Goal: Task Accomplishment & Management: Manage account settings

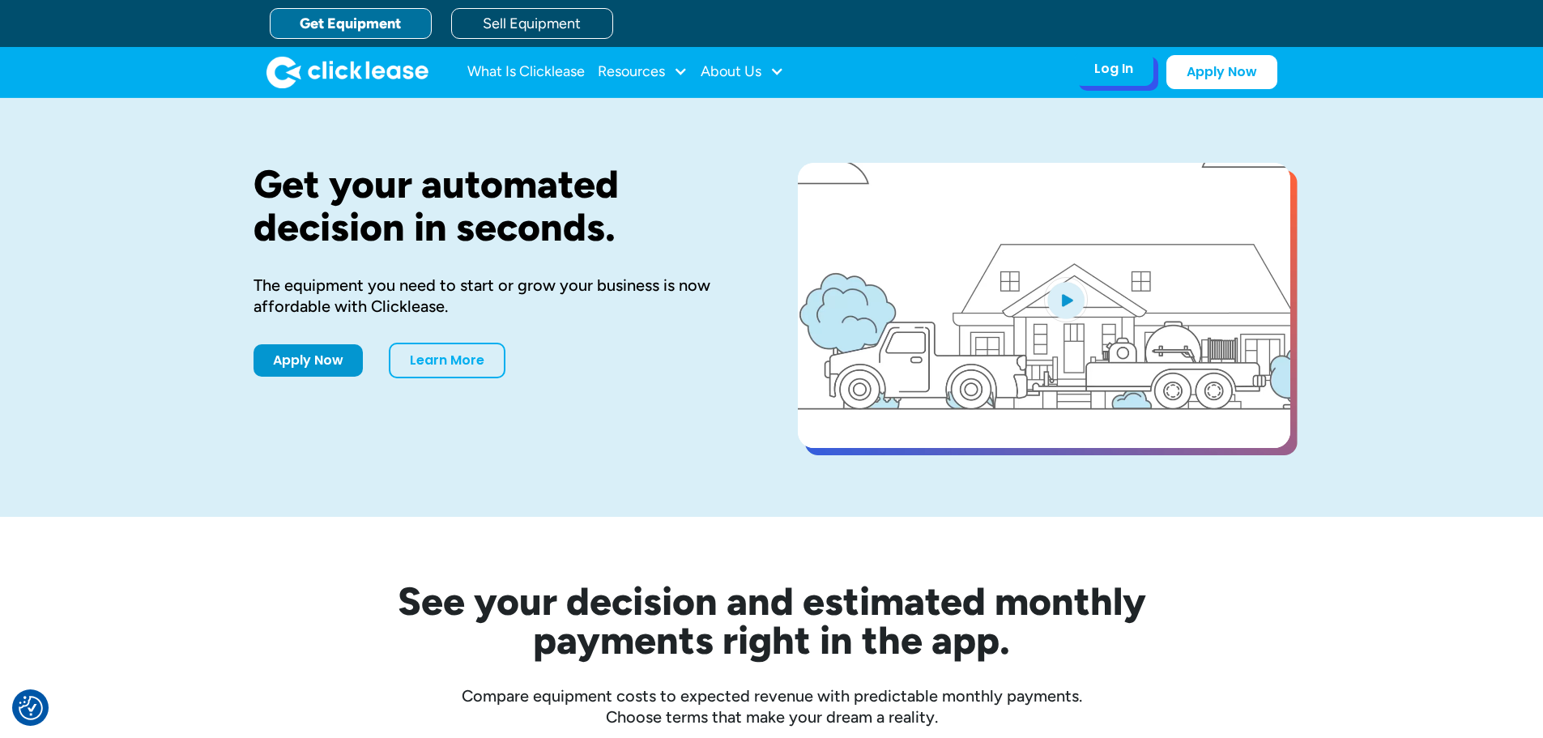
click at [1112, 75] on div "Log In" at bounding box center [1114, 69] width 39 height 16
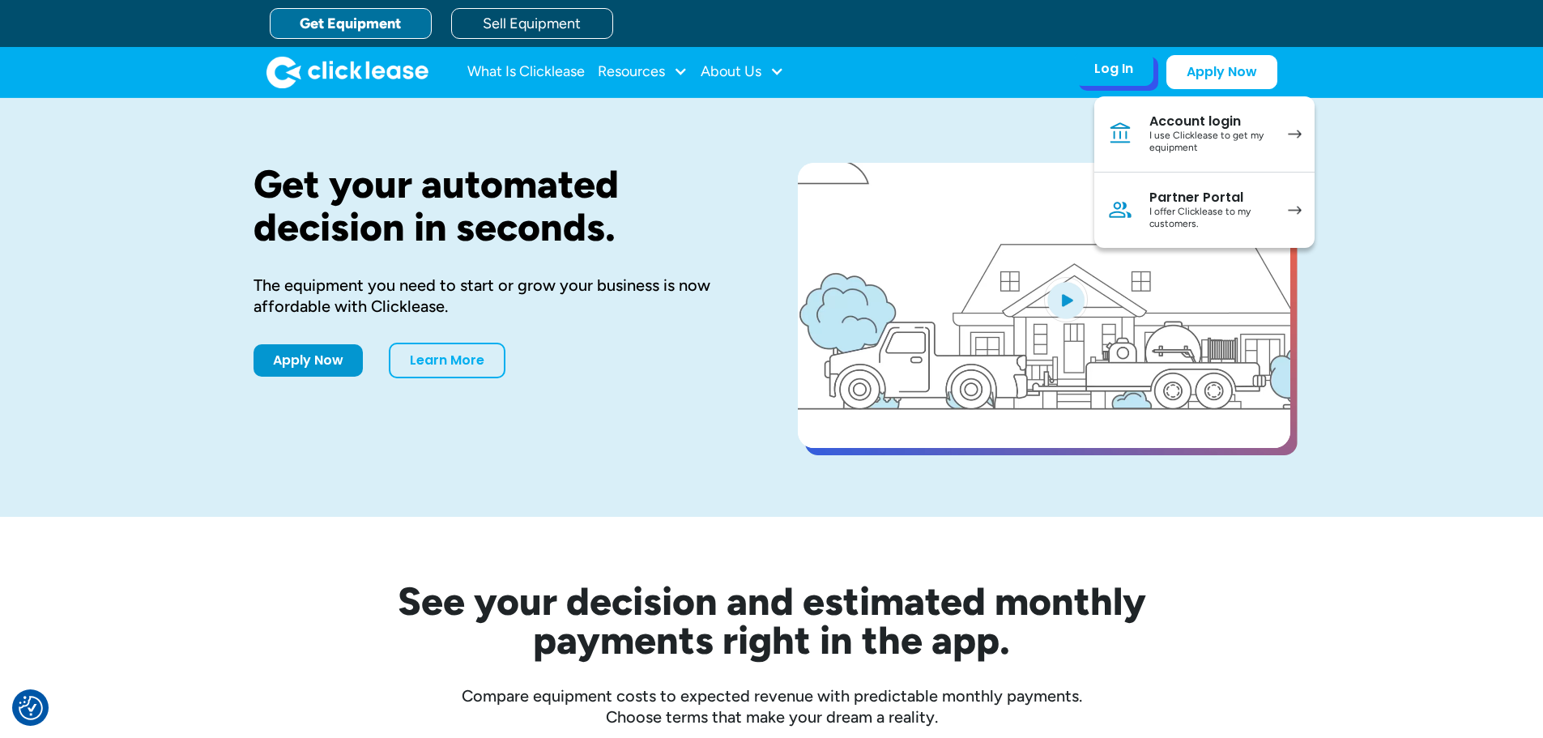
click at [1194, 143] on div "I use Clicklease to get my equipment" at bounding box center [1211, 142] width 122 height 25
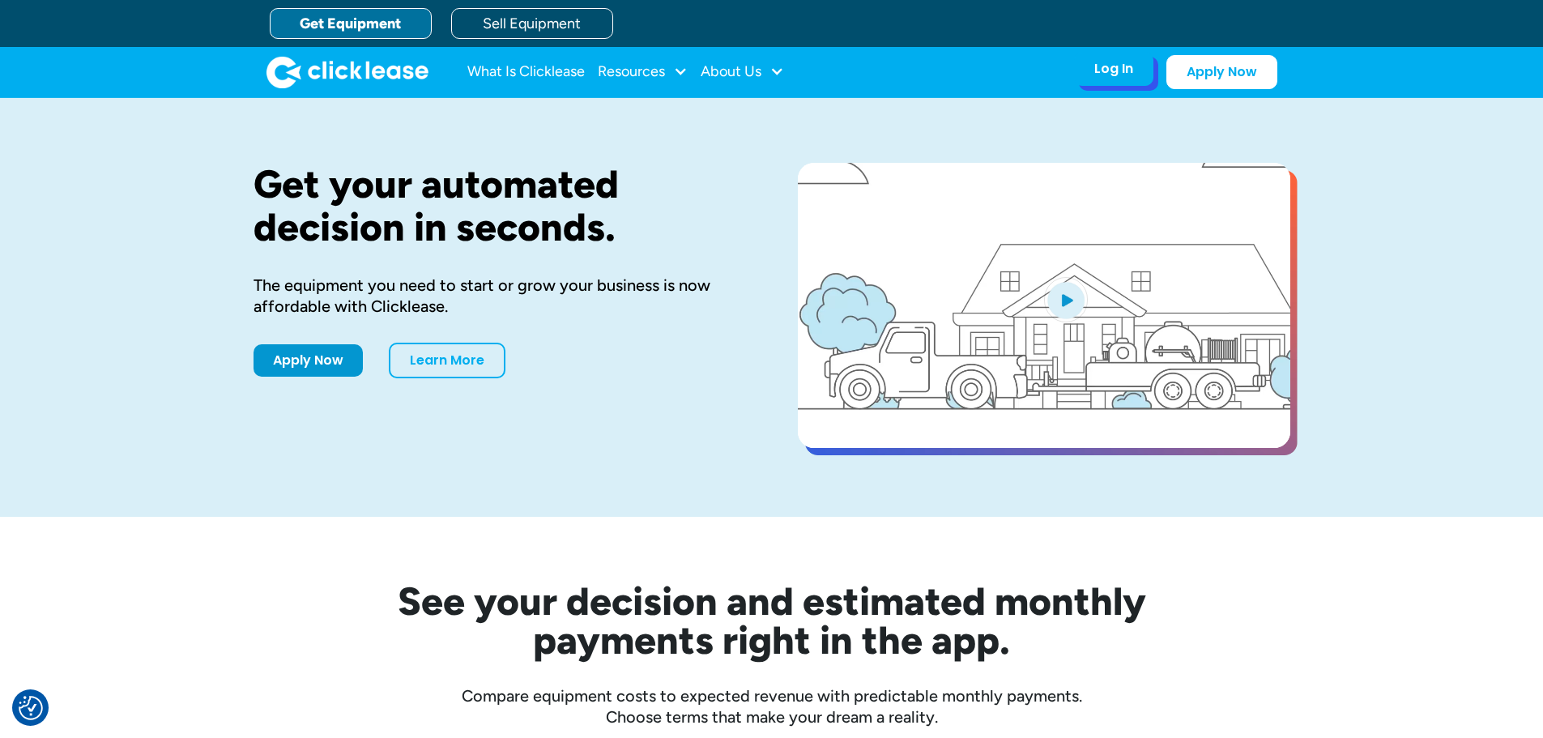
click at [1120, 67] on div "Log In" at bounding box center [1114, 69] width 39 height 16
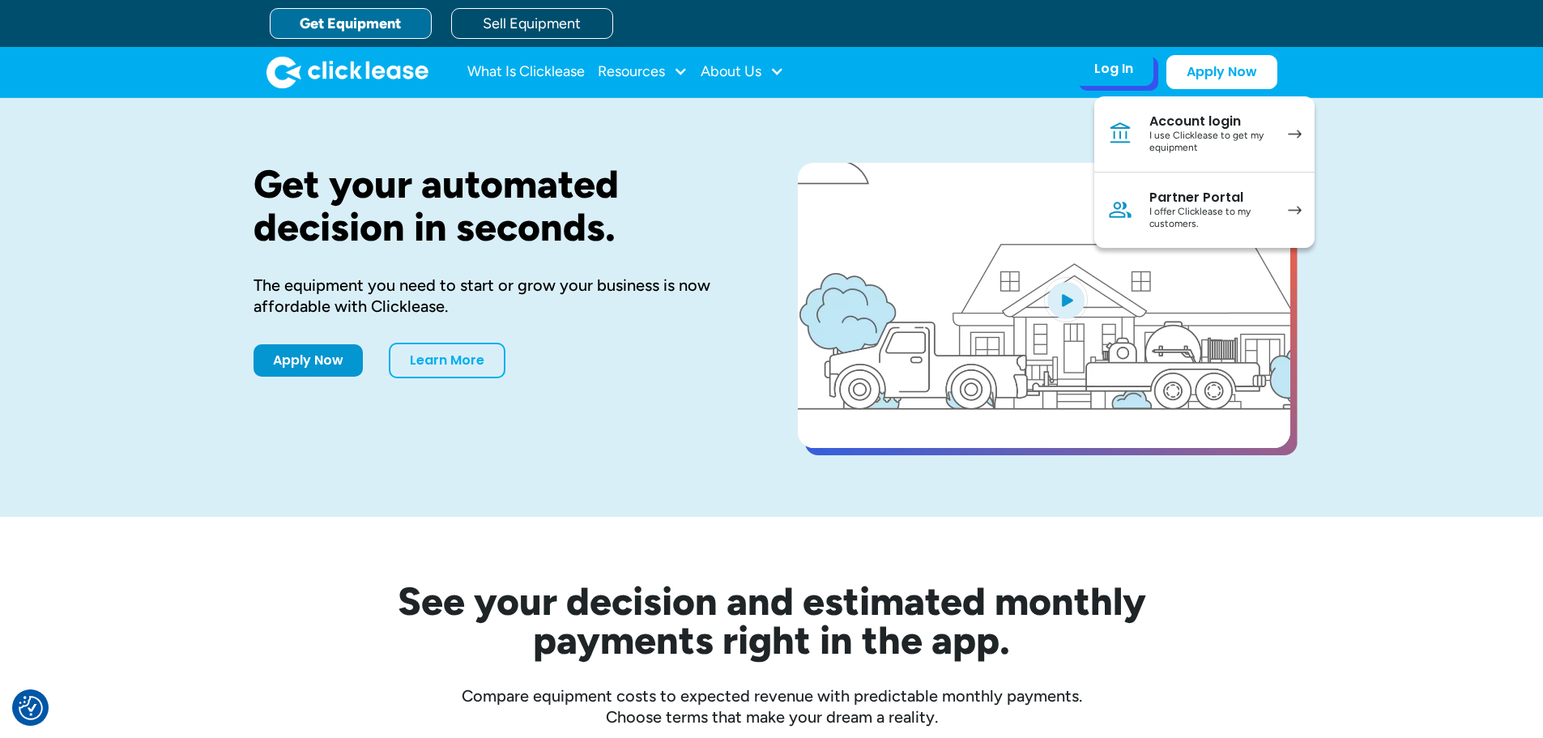
click at [1195, 199] on div "Partner Portal" at bounding box center [1211, 198] width 122 height 16
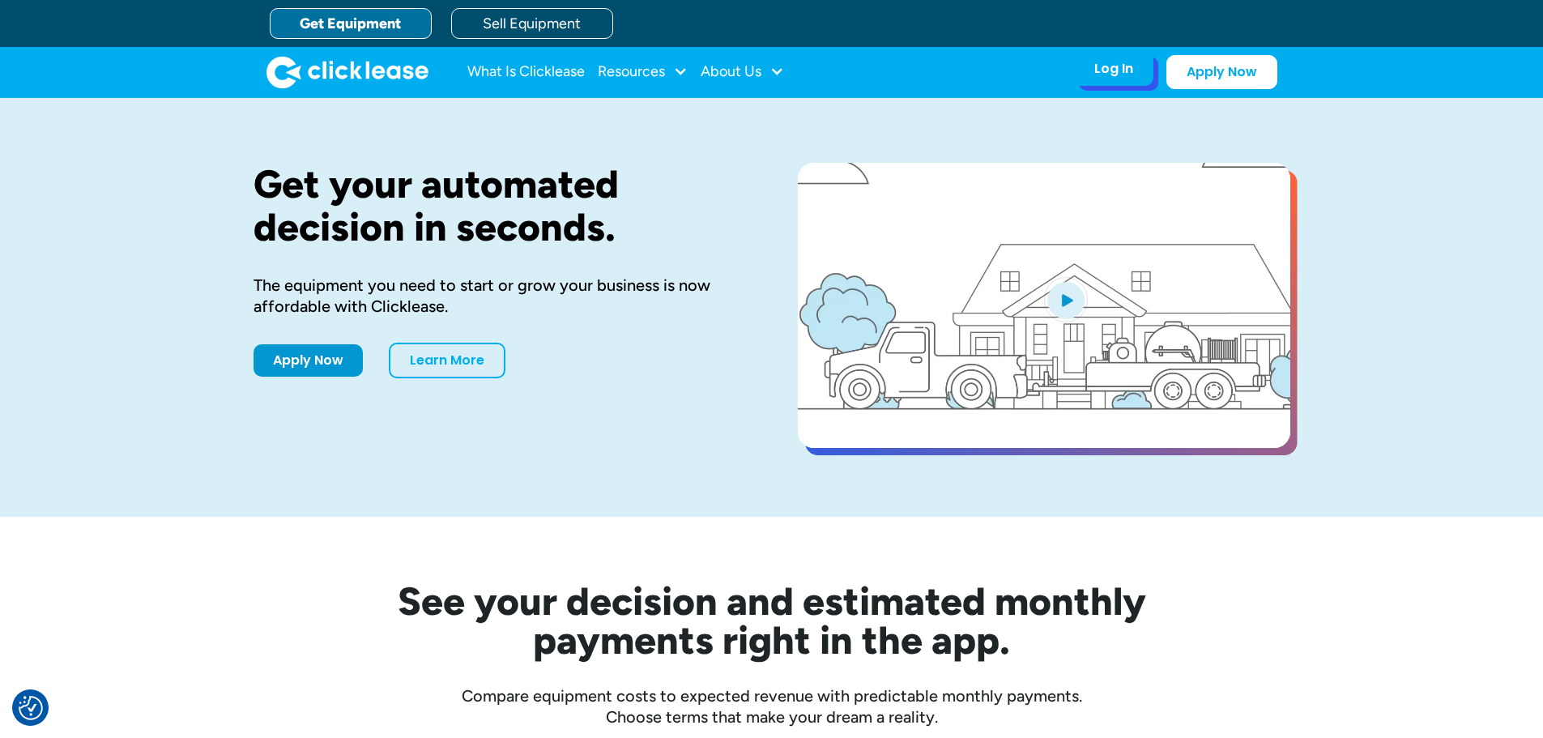
click at [1134, 72] on div "Log In Account login I use Clicklease to get my equipment Partner Portal I offe…" at bounding box center [1113, 69] width 79 height 34
drag, startPoint x: 1115, startPoint y: 78, endPoint x: 1105, endPoint y: 74, distance: 10.5
click at [1107, 77] on div "Log In Account login I use Clicklease to get my equipment Partner Portal I offe…" at bounding box center [1113, 69] width 79 height 34
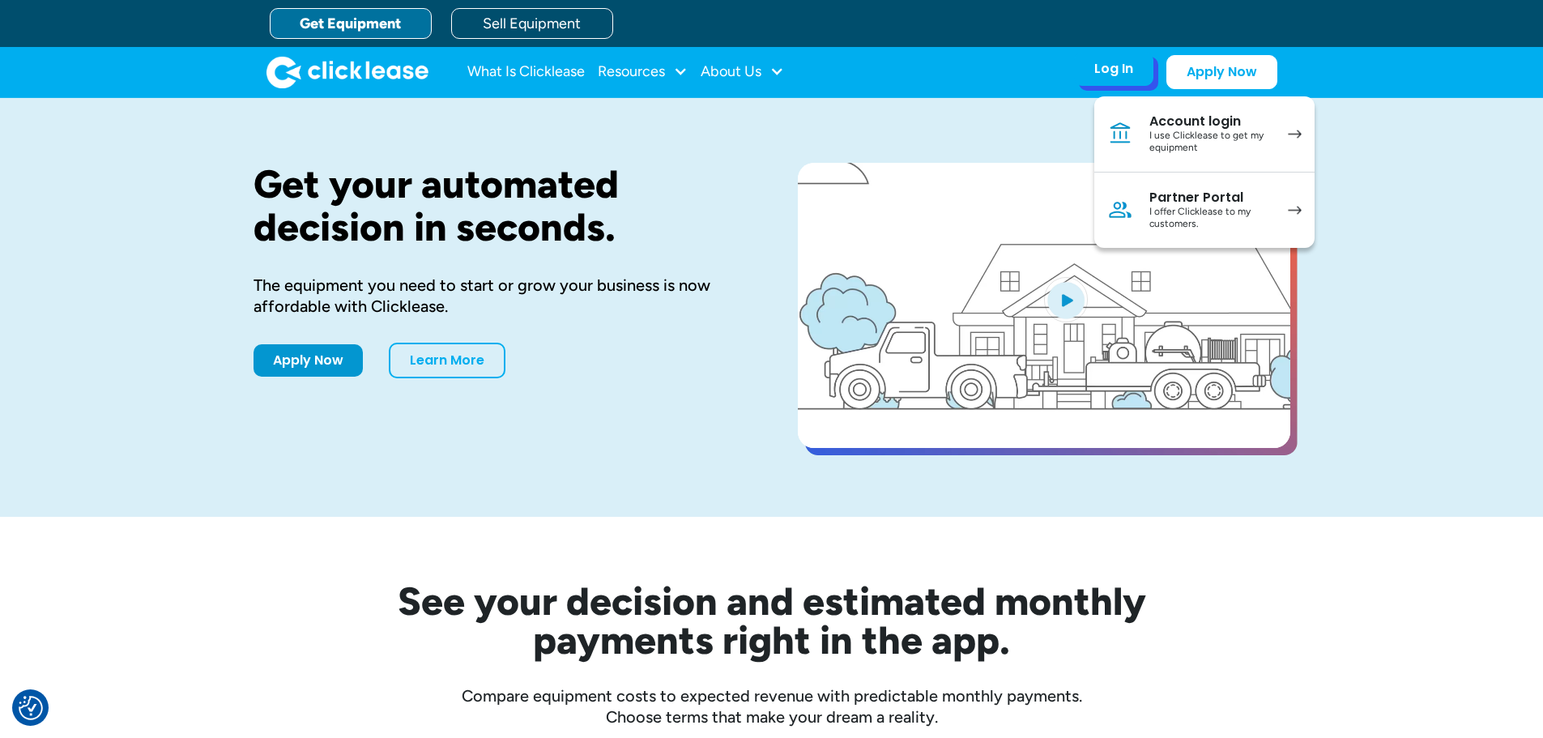
click at [1154, 194] on div "Partner Portal" at bounding box center [1211, 198] width 122 height 16
